Goal: Navigation & Orientation: Find specific page/section

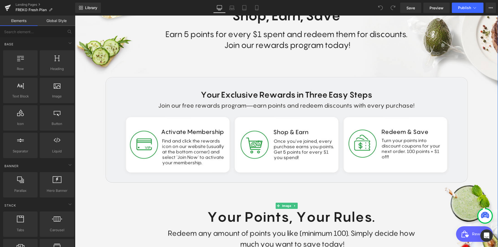
scroll to position [76, 0]
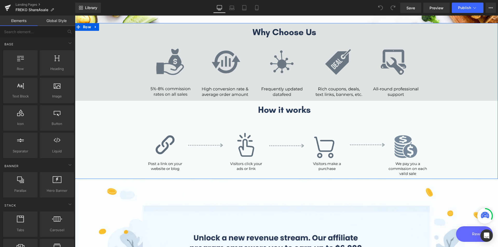
scroll to position [102, 0]
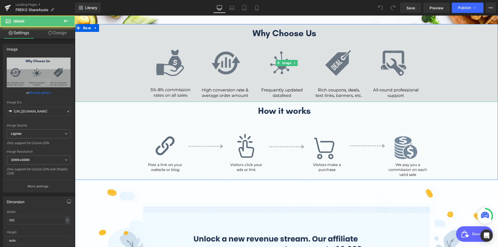
click at [167, 69] on img at bounding box center [286, 63] width 423 height 78
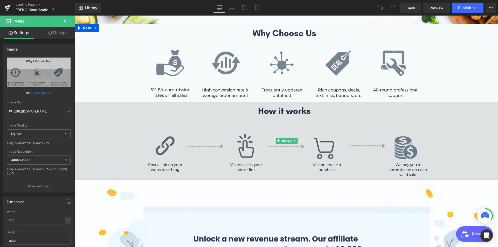
click at [242, 142] on img at bounding box center [286, 141] width 423 height 78
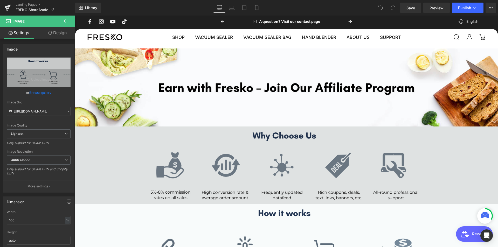
scroll to position [0, 0]
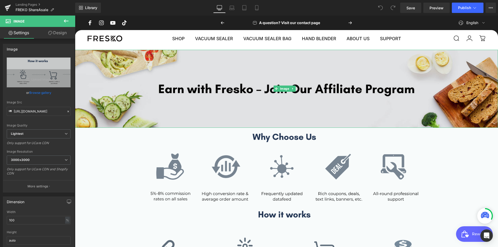
click at [297, 100] on img at bounding box center [286, 89] width 423 height 78
click at [297, 91] on img at bounding box center [286, 89] width 423 height 78
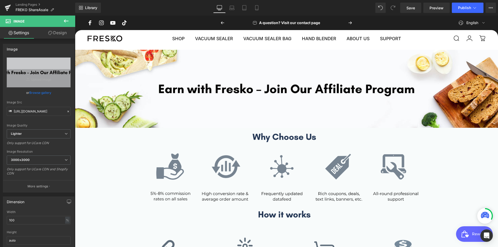
click at [289, 86] on span "Image" at bounding box center [284, 89] width 11 height 6
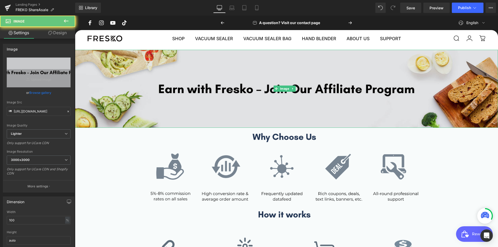
click at [335, 102] on img at bounding box center [286, 89] width 423 height 78
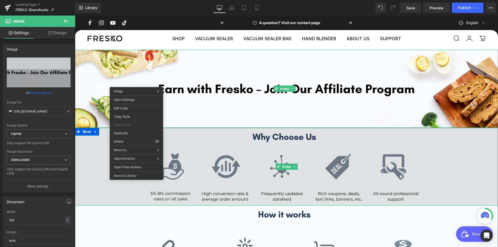
click at [270, 157] on img at bounding box center [286, 167] width 423 height 78
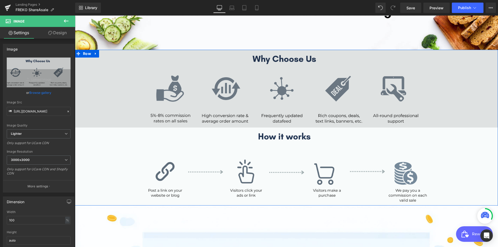
scroll to position [76, 0]
click at [337, 101] on img at bounding box center [286, 89] width 423 height 78
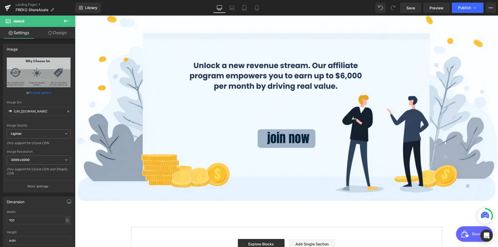
scroll to position [283, 0]
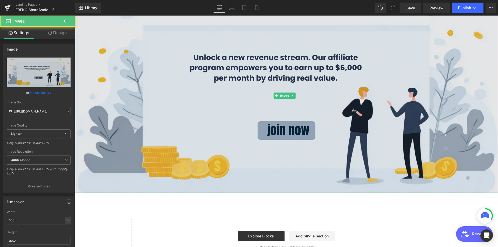
click at [271, 95] on img at bounding box center [286, 95] width 423 height 194
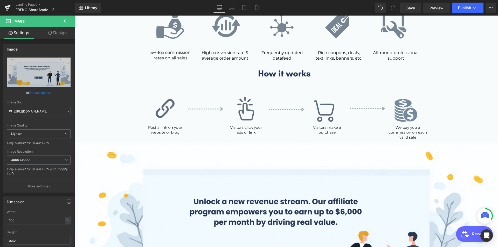
scroll to position [0, 0]
